Goal: Navigation & Orientation: Find specific page/section

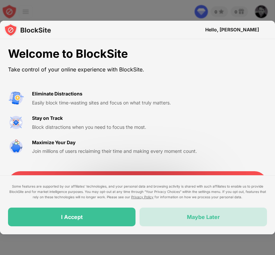
click at [207, 217] on div "Maybe Later" at bounding box center [203, 217] width 33 height 7
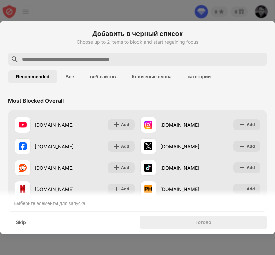
click at [177, 12] on div at bounding box center [137, 127] width 275 height 255
